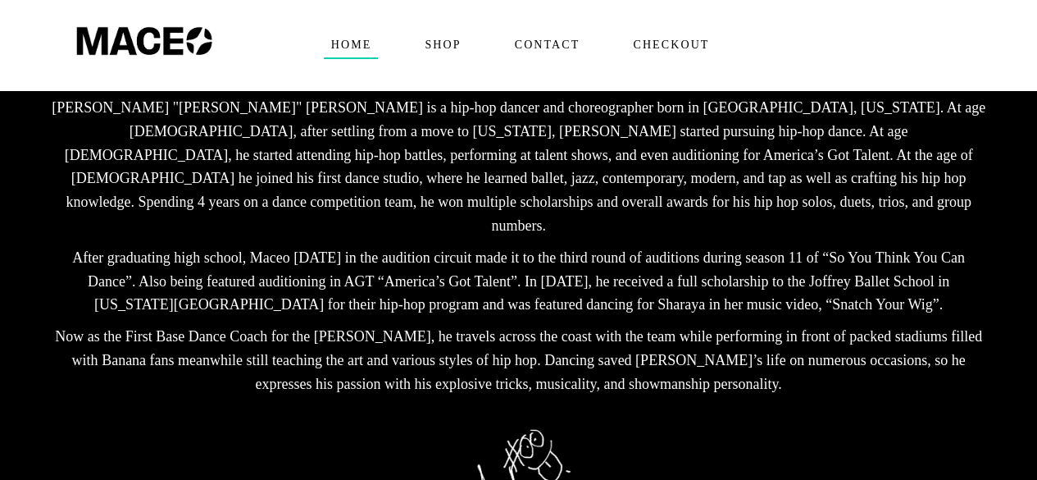
scroll to position [438, 0]
